Goal: Share content

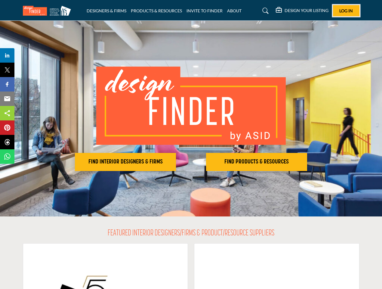
click at [346, 11] on span "Log In" at bounding box center [346, 10] width 14 height 5
click at [125, 162] on h2 "FIND INTERIOR DESIGNERS & FIRMS" at bounding box center [126, 161] width 98 height 7
click at [257, 162] on h2 "FIND PRODUCTS & RESOURCES" at bounding box center [257, 161] width 98 height 7
click at [7, 55] on span "Share" at bounding box center [10, 55] width 17 height 7
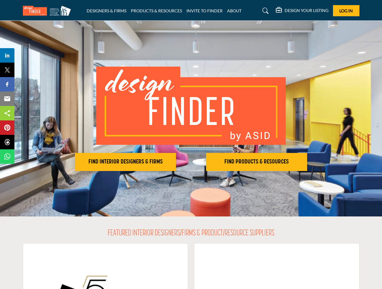
click at [7, 70] on span "Tweet" at bounding box center [10, 69] width 17 height 7
click at [7, 84] on span "Share" at bounding box center [10, 84] width 17 height 7
click at [7, 99] on span "Email" at bounding box center [10, 98] width 17 height 7
click at [7, 113] on span "Share" at bounding box center [10, 113] width 17 height 7
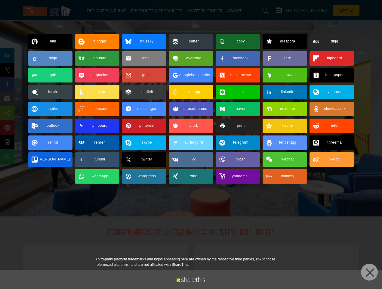
click at [7, 128] on span "Pin" at bounding box center [7, 127] width 11 height 7
